Goal: Task Accomplishment & Management: Complete application form

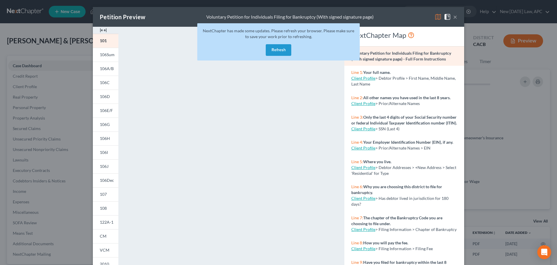
select select "6"
click at [278, 47] on button "Refresh" at bounding box center [279, 50] width 26 height 12
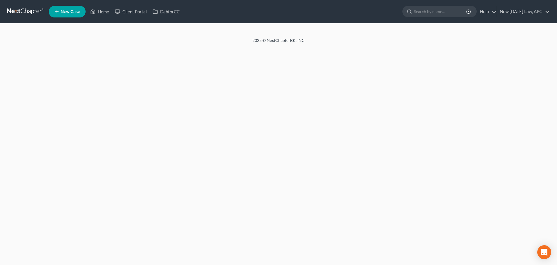
select select "6"
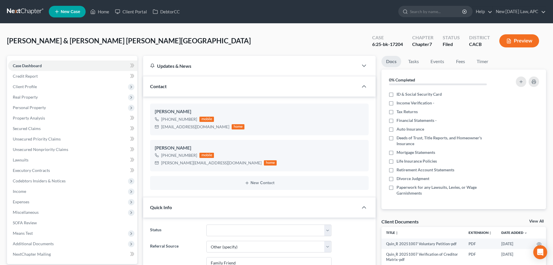
scroll to position [3173, 0]
click at [30, 11] on link at bounding box center [25, 11] width 37 height 10
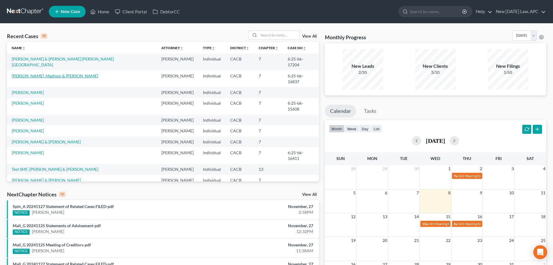
click at [47, 73] on link "Reeves, Madison & Frieze, Derrick" at bounding box center [55, 75] width 87 height 5
select select "4"
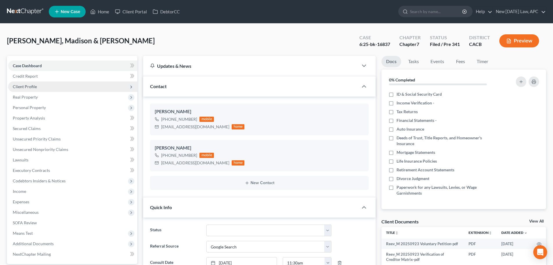
click at [33, 85] on span "Client Profile" at bounding box center [25, 86] width 24 height 5
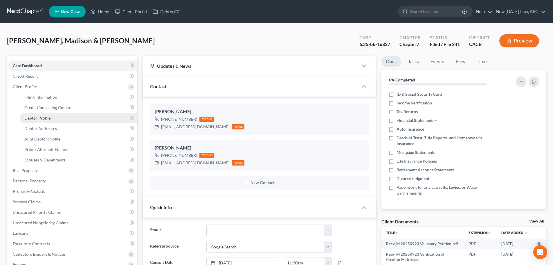
click at [40, 118] on span "Debtor Profile" at bounding box center [37, 117] width 26 height 5
select select "1"
select select "3"
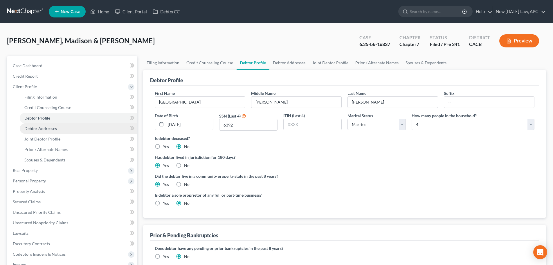
click at [45, 128] on span "Debtor Addresses" at bounding box center [40, 128] width 33 height 5
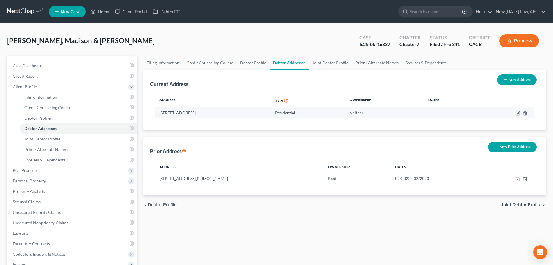
drag, startPoint x: 158, startPoint y: 113, endPoint x: 236, endPoint y: 114, distance: 78.1
click at [236, 114] on td "22843 Kuka Circle, Wildomar, CA 92595" at bounding box center [213, 112] width 116 height 11
copy td "22843 Kuka Circle, Wildomar, CA 92595"
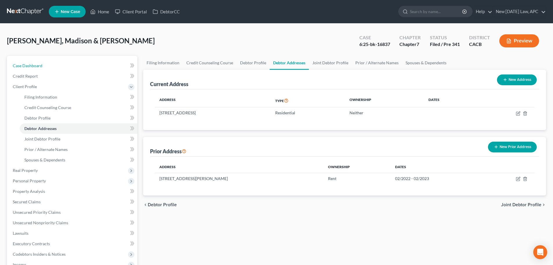
drag, startPoint x: 42, startPoint y: 64, endPoint x: 136, endPoint y: 1, distance: 113.0
click at [42, 64] on span "Case Dashboard" at bounding box center [28, 65] width 30 height 5
select select "4"
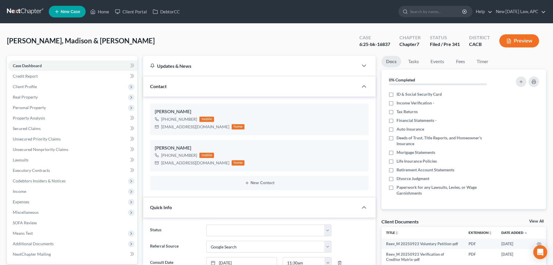
scroll to position [266, 0]
